Goal: Navigation & Orientation: Go to known website

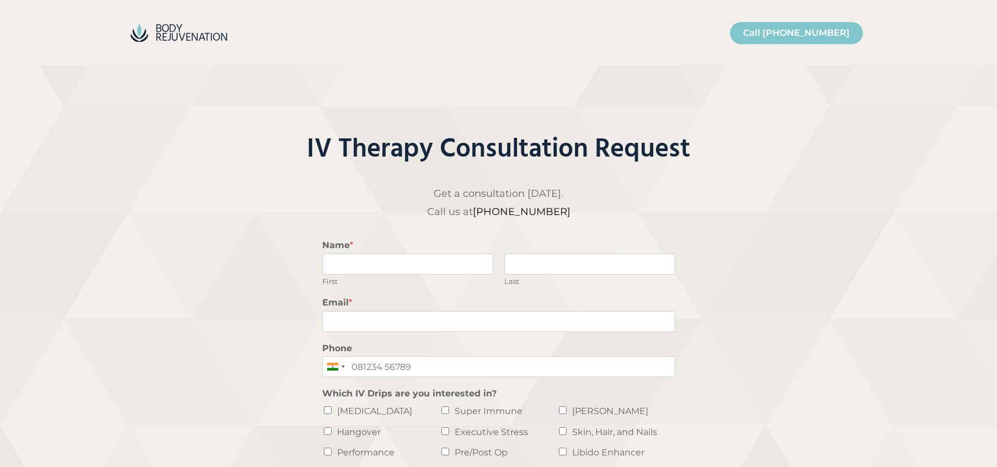
click at [207, 29] on img "Site" at bounding box center [179, 33] width 110 height 26
click at [191, 38] on img "Site" at bounding box center [179, 33] width 110 height 26
